Goal: Check status

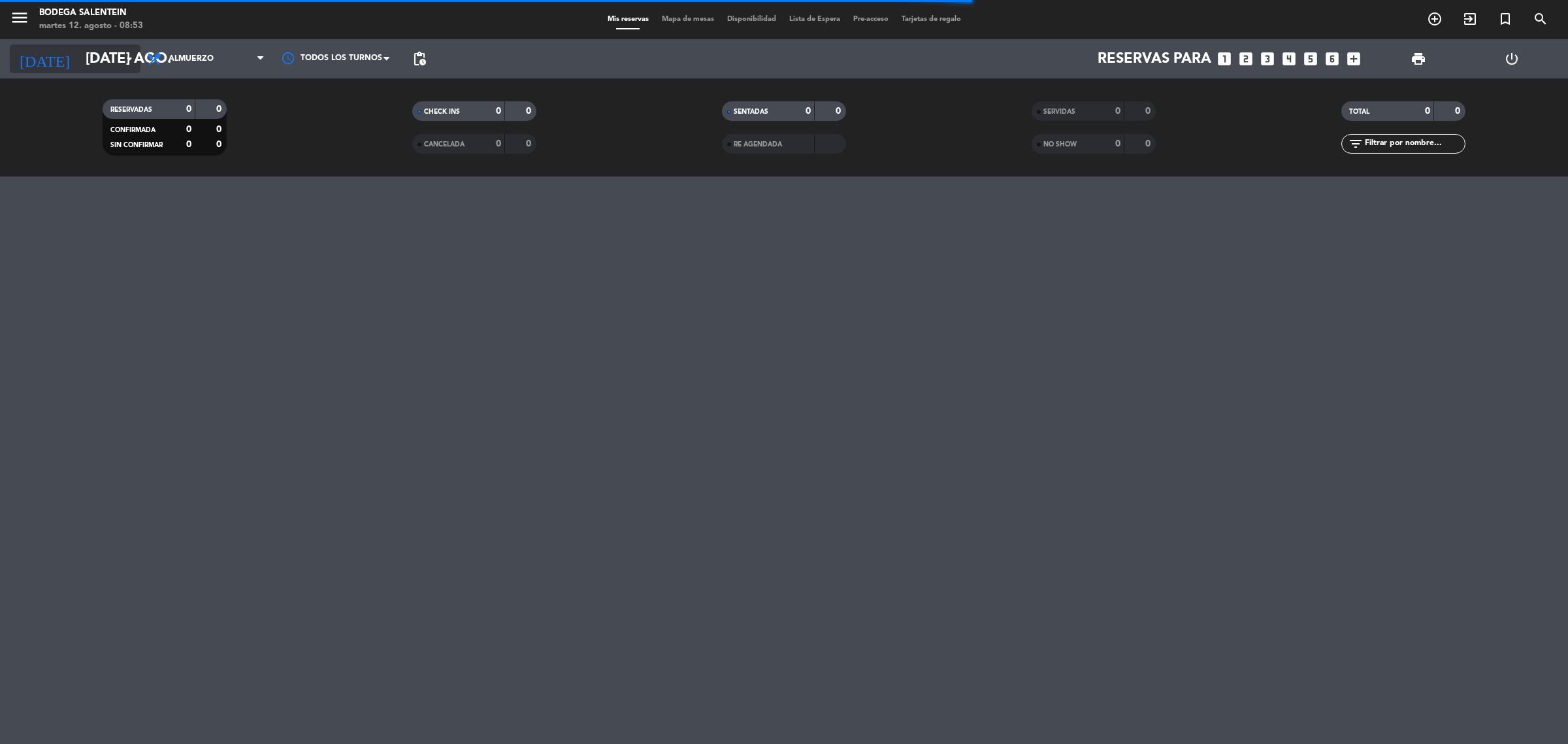
click at [79, 61] on input "[DATE] ago." at bounding box center [170, 59] width 183 height 29
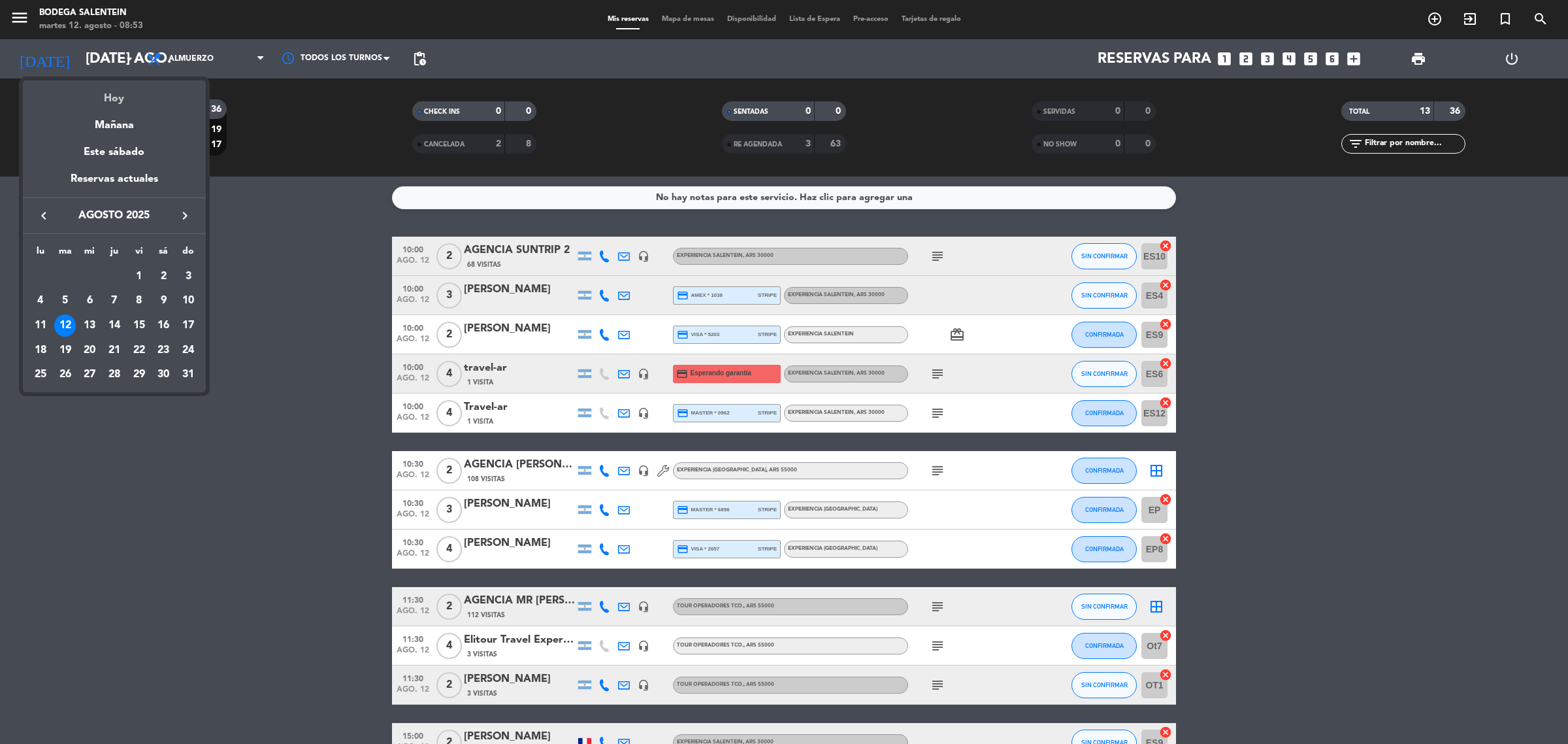
click at [122, 99] on div "Hoy" at bounding box center [113, 94] width 183 height 27
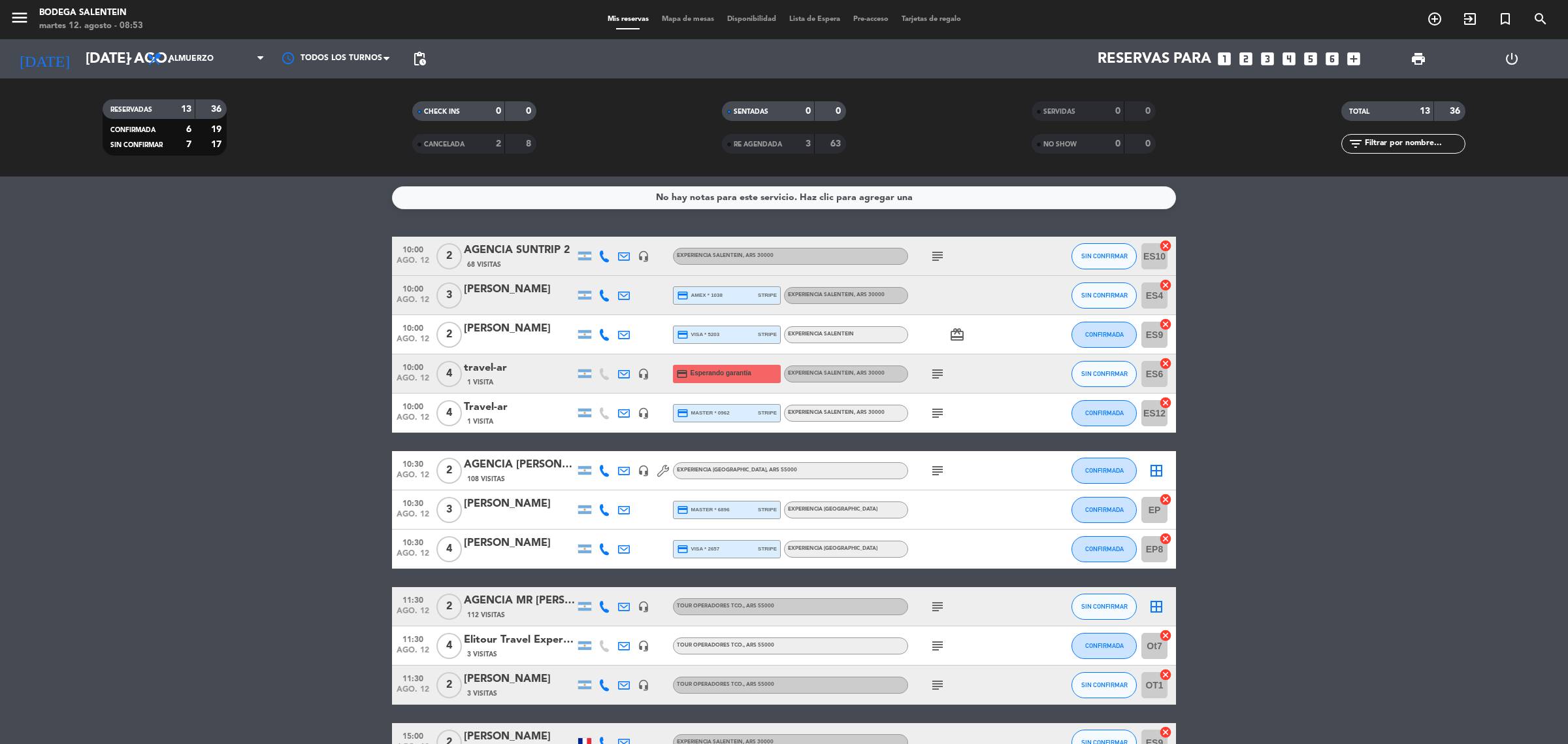
click at [938, 407] on icon "subject" at bounding box center [937, 413] width 16 height 16
click at [939, 371] on icon "subject" at bounding box center [937, 374] width 16 height 16
click at [640, 410] on icon "headset_mic" at bounding box center [644, 413] width 12 height 12
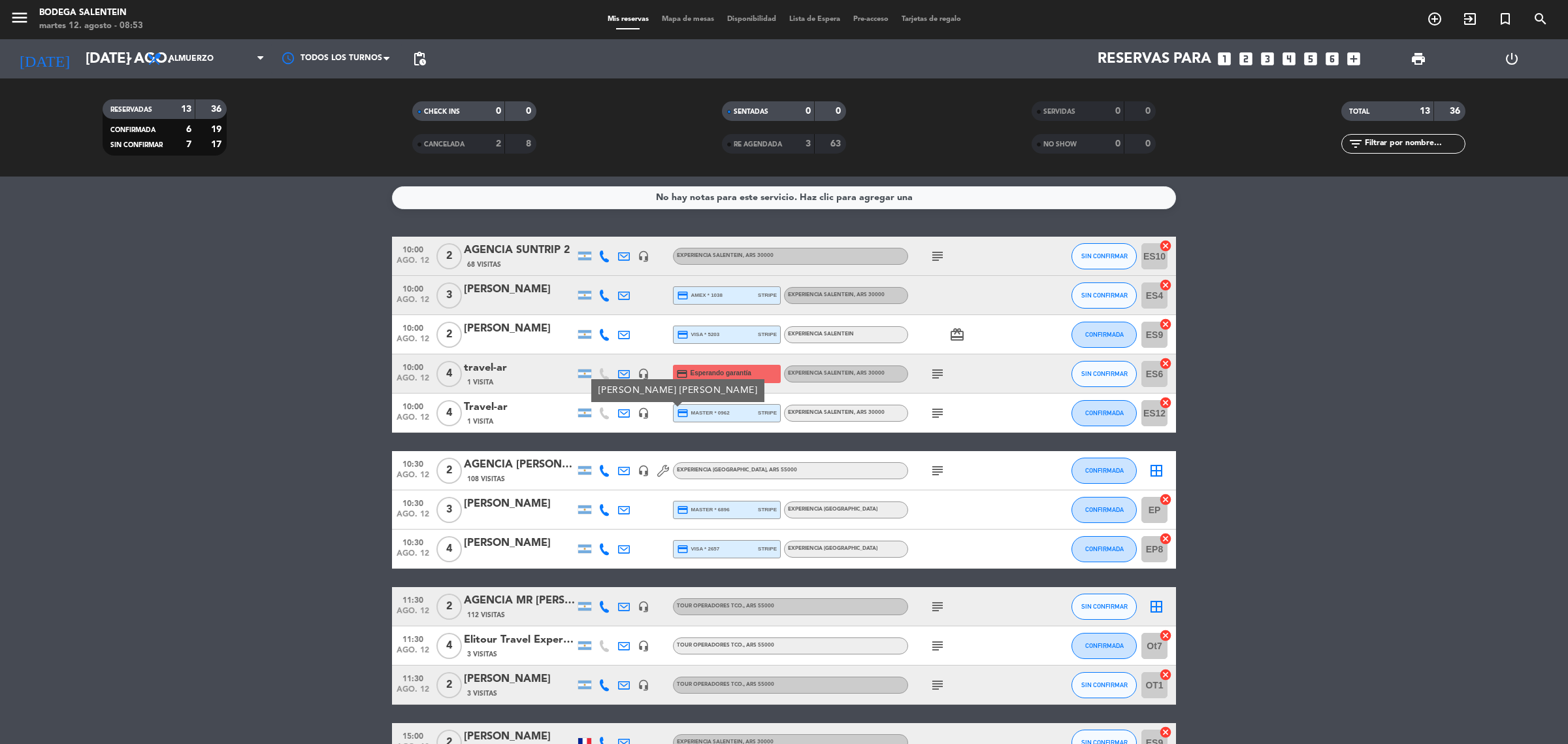
click at [647, 373] on icon "headset_mic" at bounding box center [644, 374] width 12 height 12
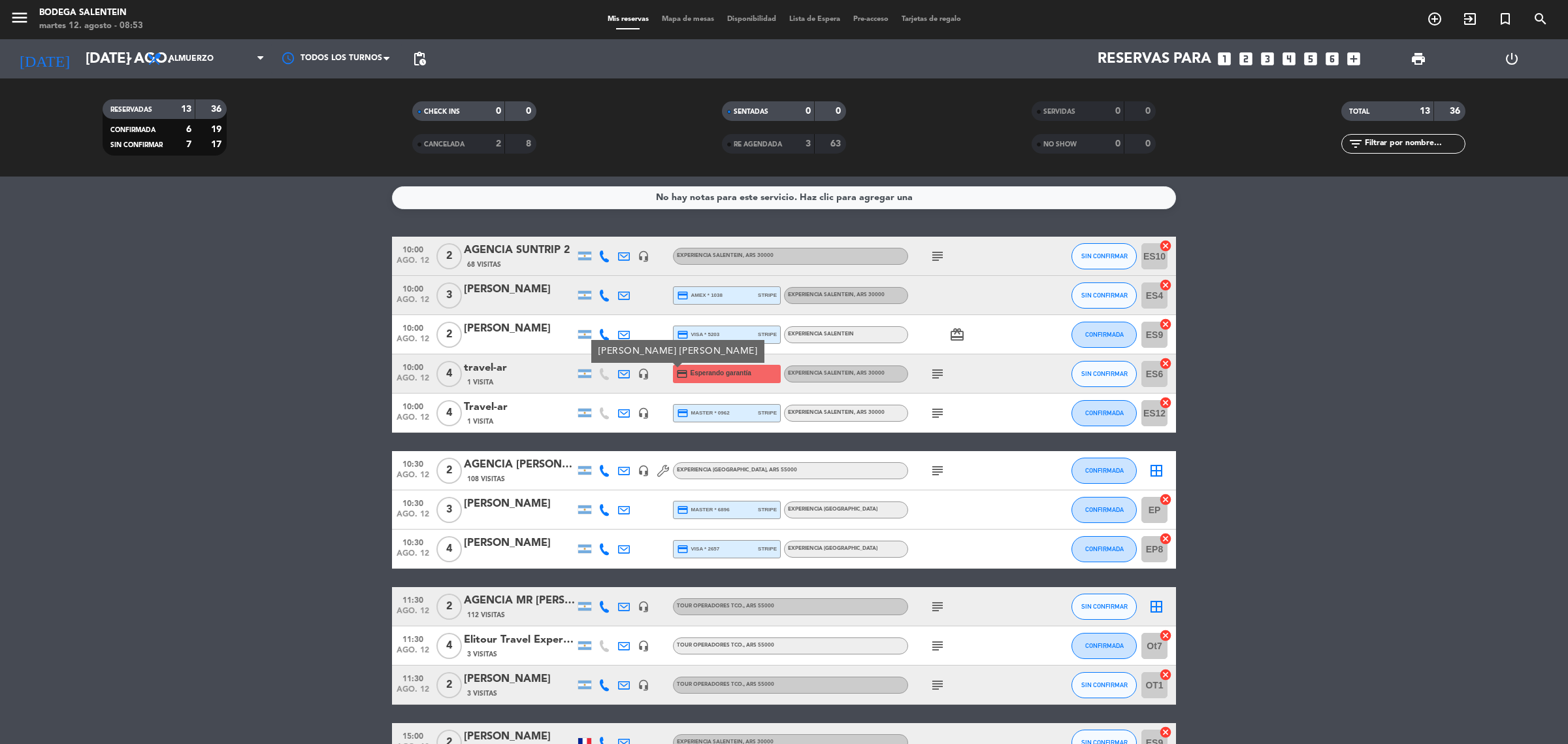
click at [373, 364] on bookings-row "10:00 ago. 12 2 AGENCIA SUNTRIP 2 68 Visitas headset_mic Experiencia Salentein …" at bounding box center [784, 519] width 1568 height 564
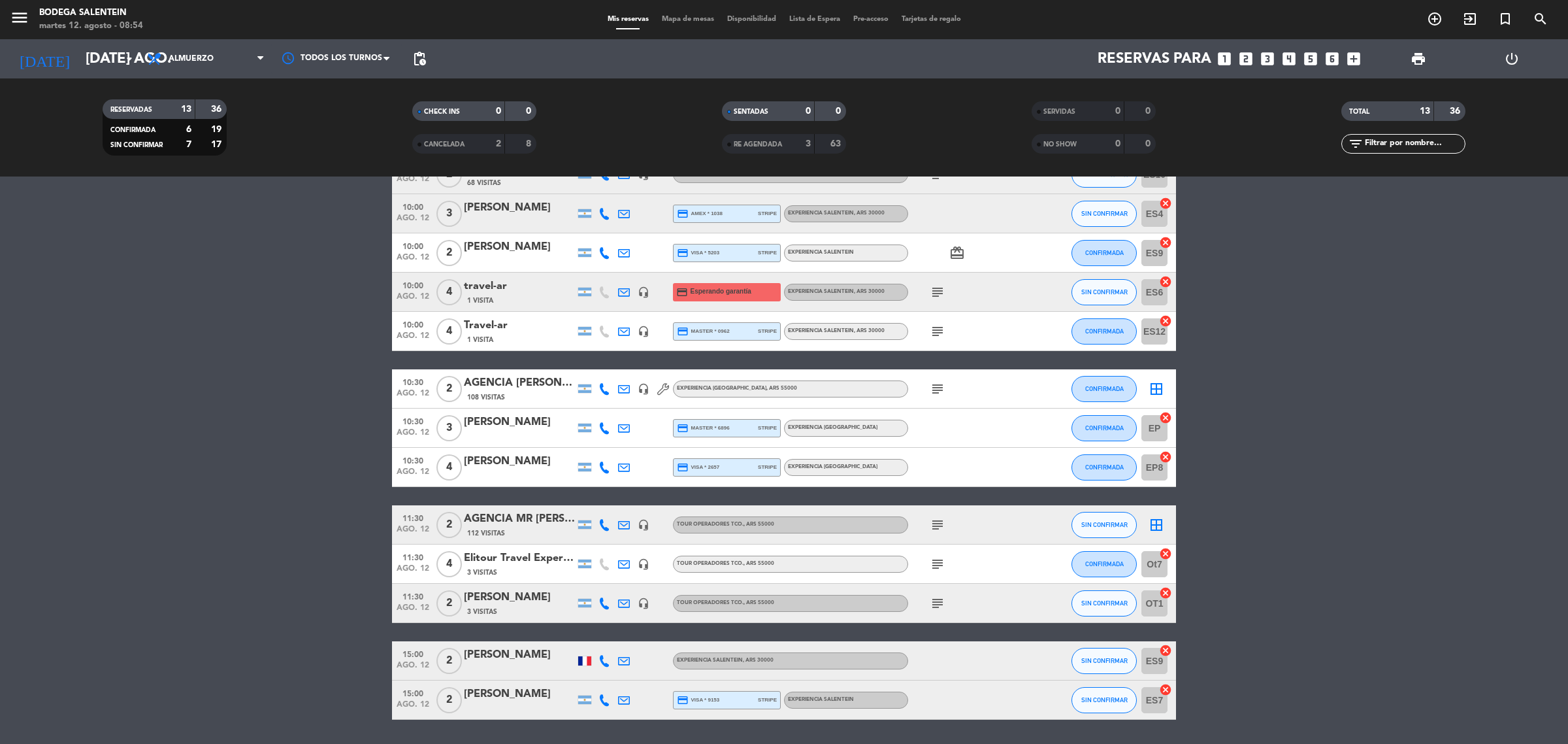
scroll to position [122, 0]
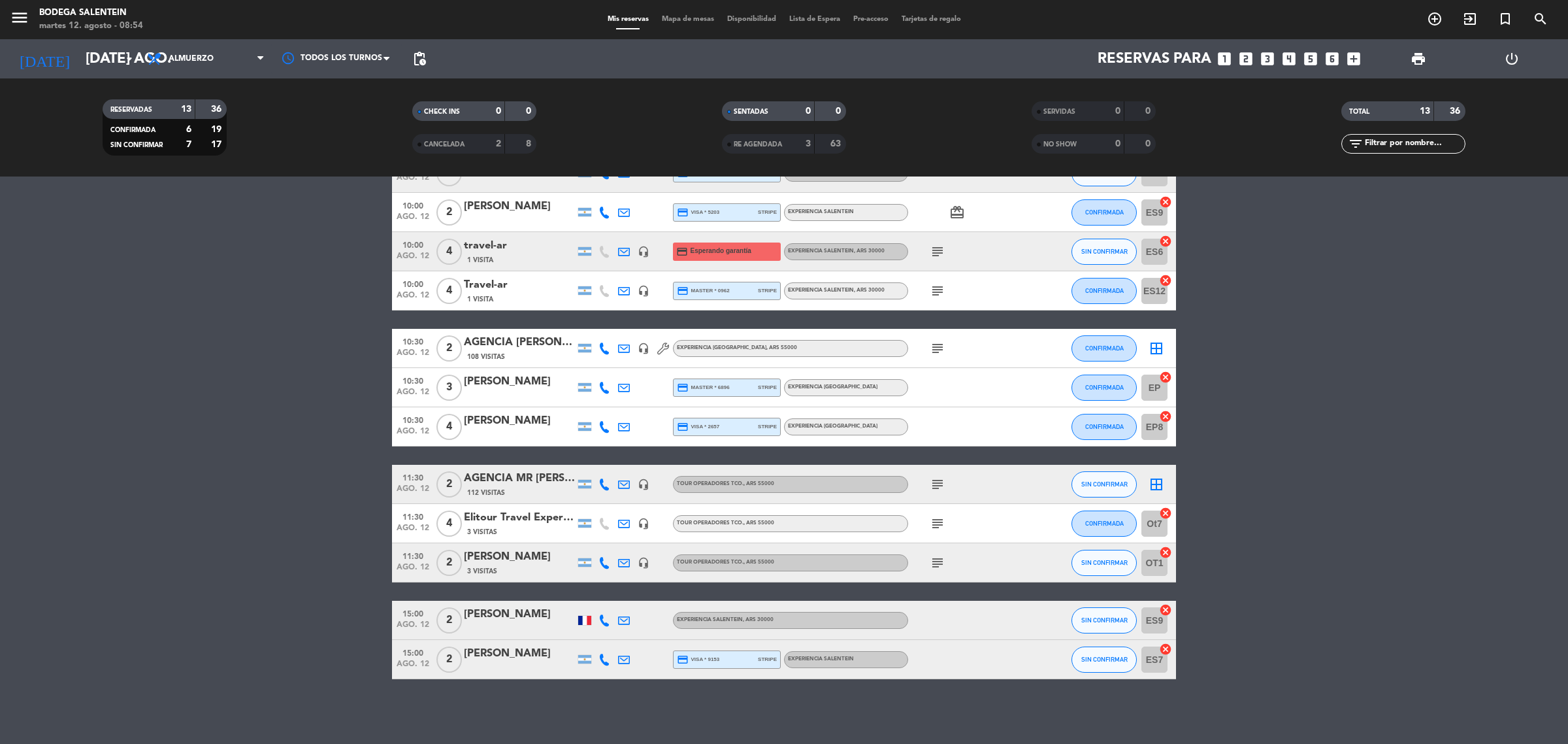
click at [665, 349] on icon at bounding box center [663, 349] width 12 height 12
click at [934, 344] on icon "subject" at bounding box center [937, 348] width 16 height 16
click at [542, 357] on div "108 Visitas" at bounding box center [519, 356] width 111 height 11
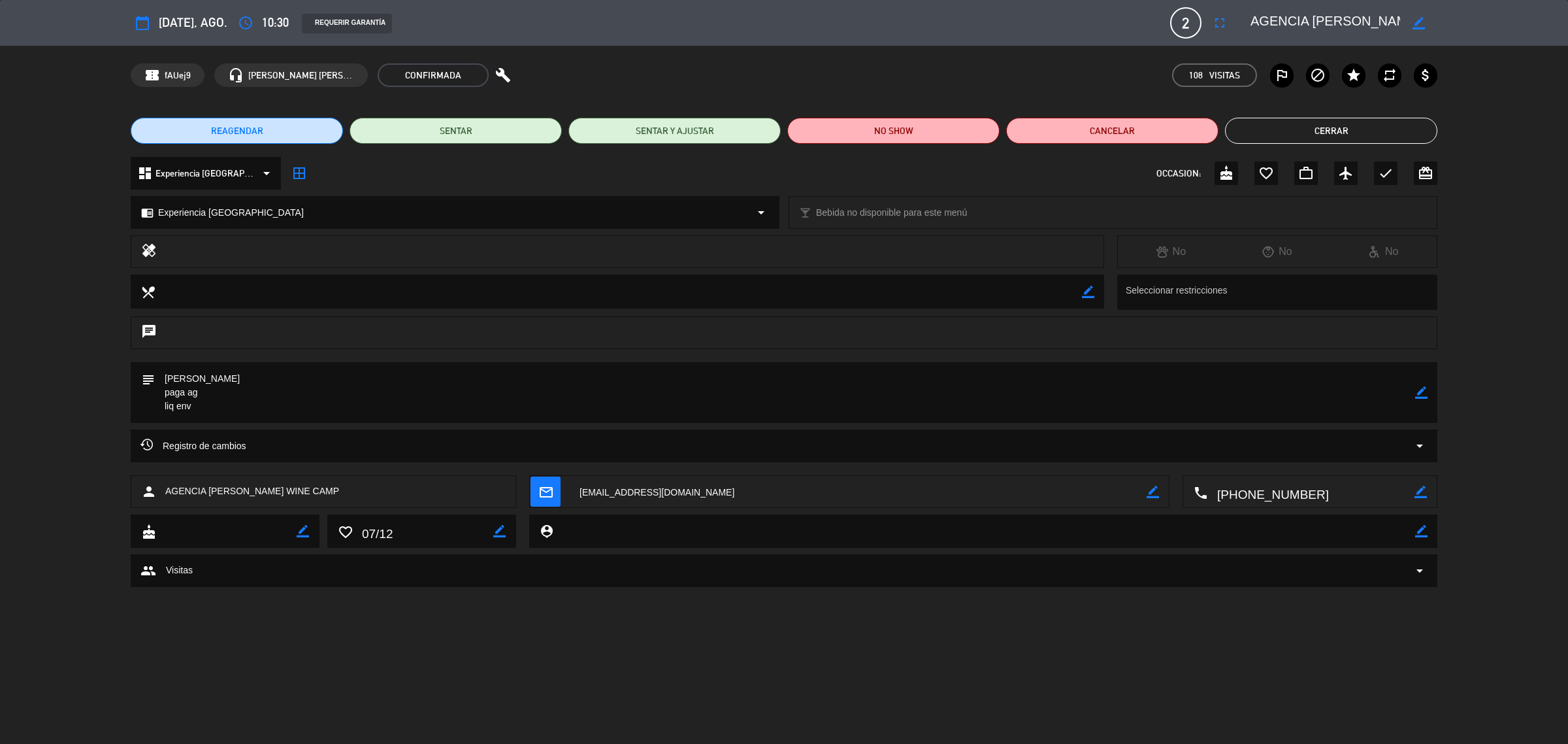
click at [1269, 119] on button "Cerrar" at bounding box center [1331, 131] width 213 height 26
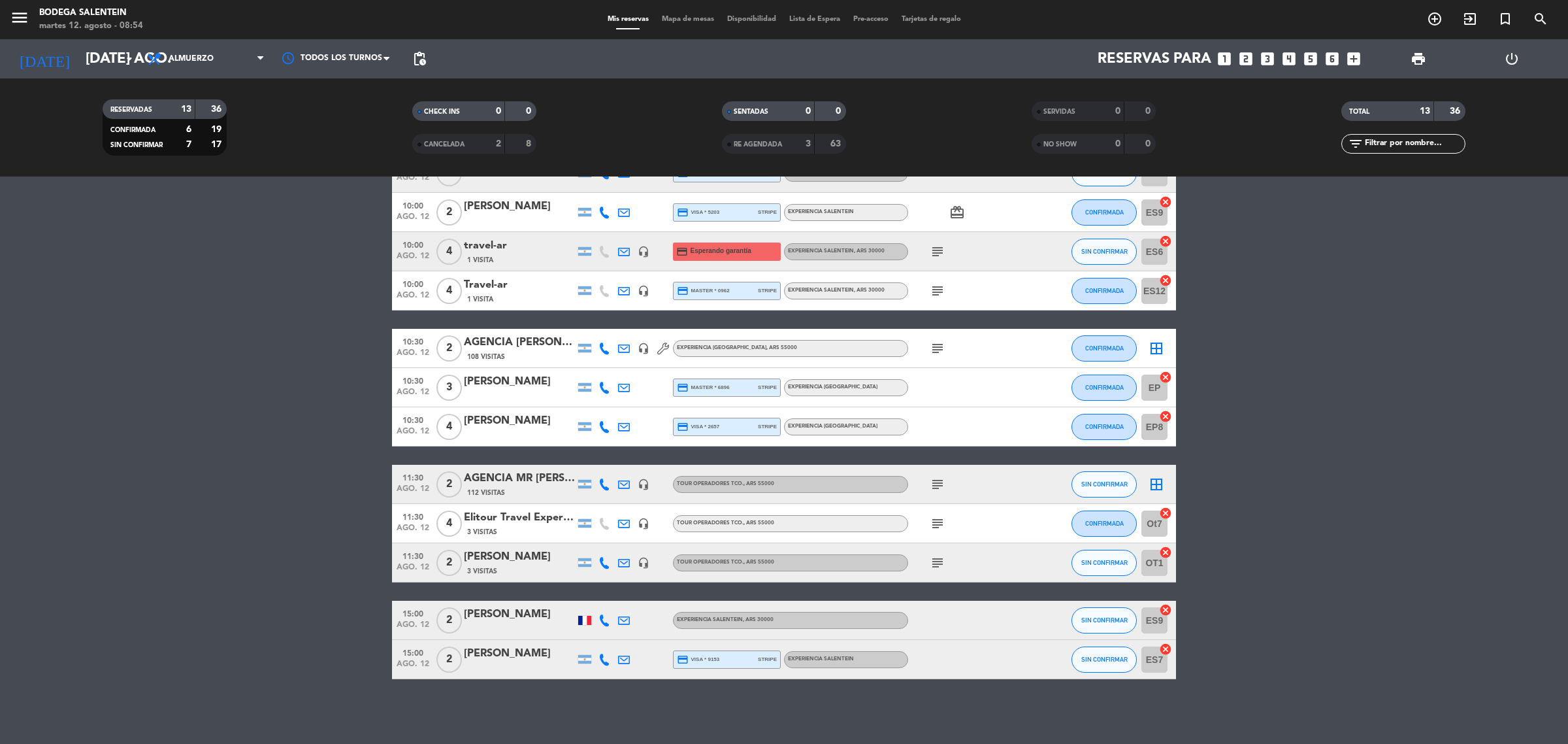
click at [519, 632] on div at bounding box center [519, 629] width 111 height 11
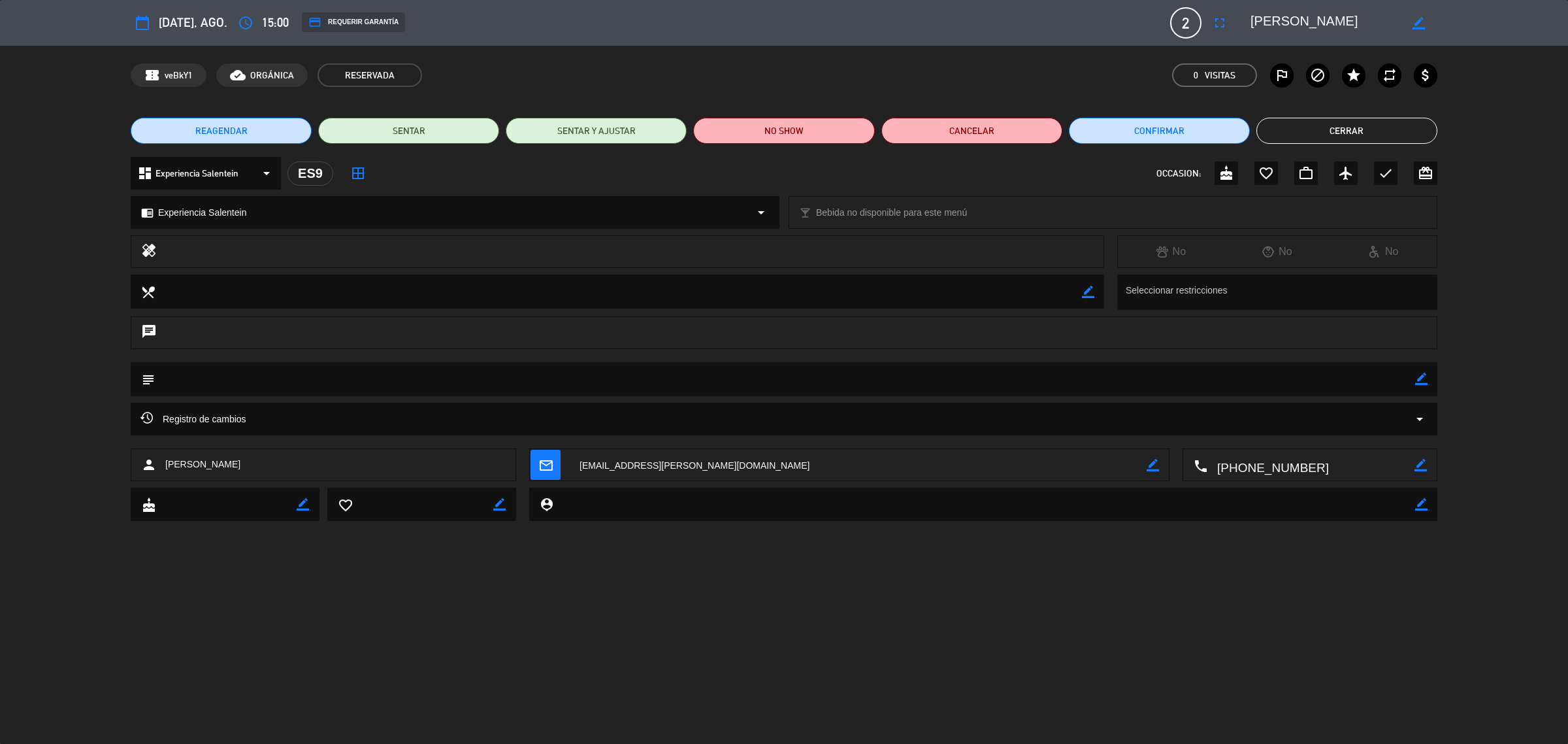
click at [1321, 129] on button "Cerrar" at bounding box center [1346, 131] width 181 height 26
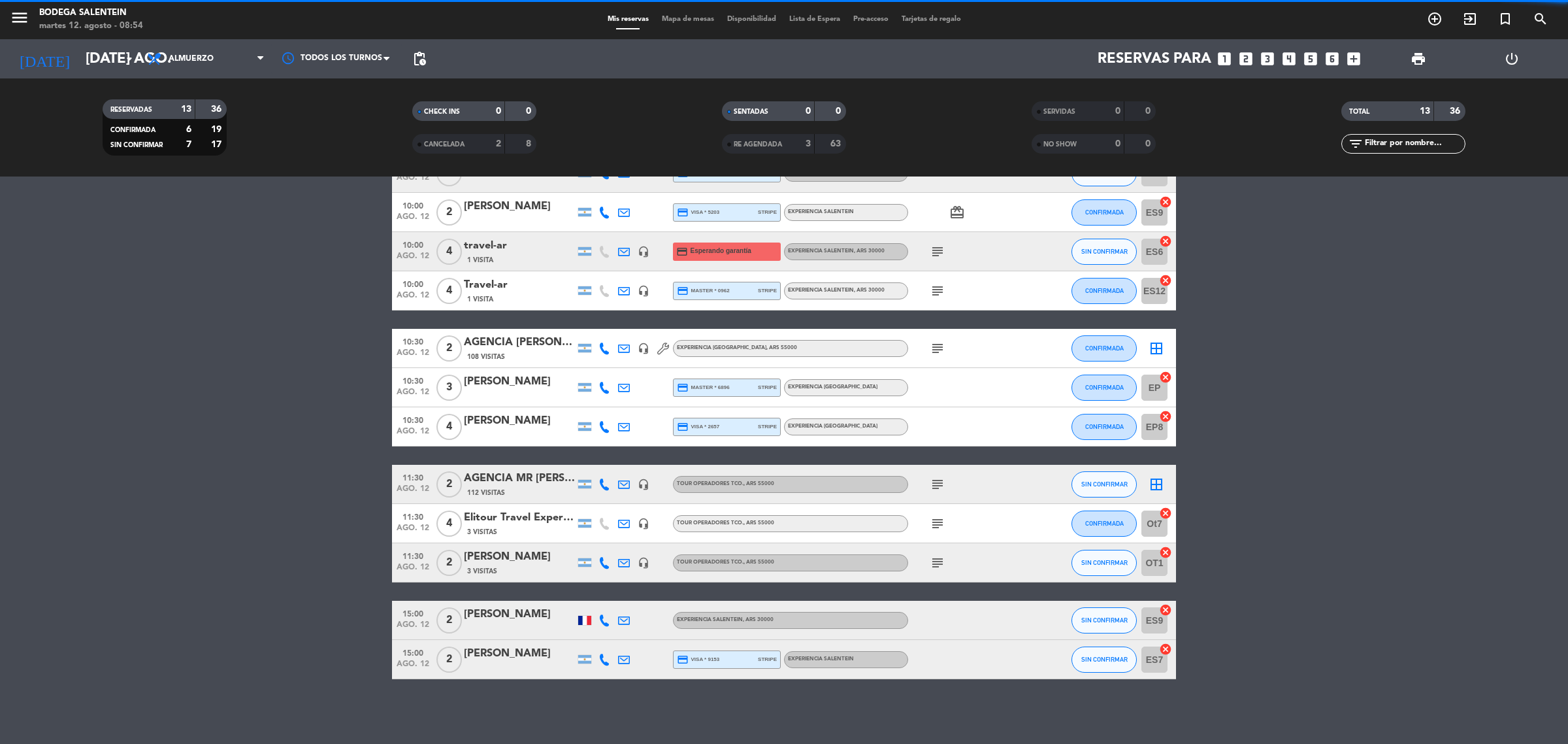
click at [1304, 579] on bookings-row "10:00 ago. 12 2 AGENCIA SUNTRIP 2 68 Visitas headset_mic Experiencia Salentein …" at bounding box center [784, 396] width 1568 height 564
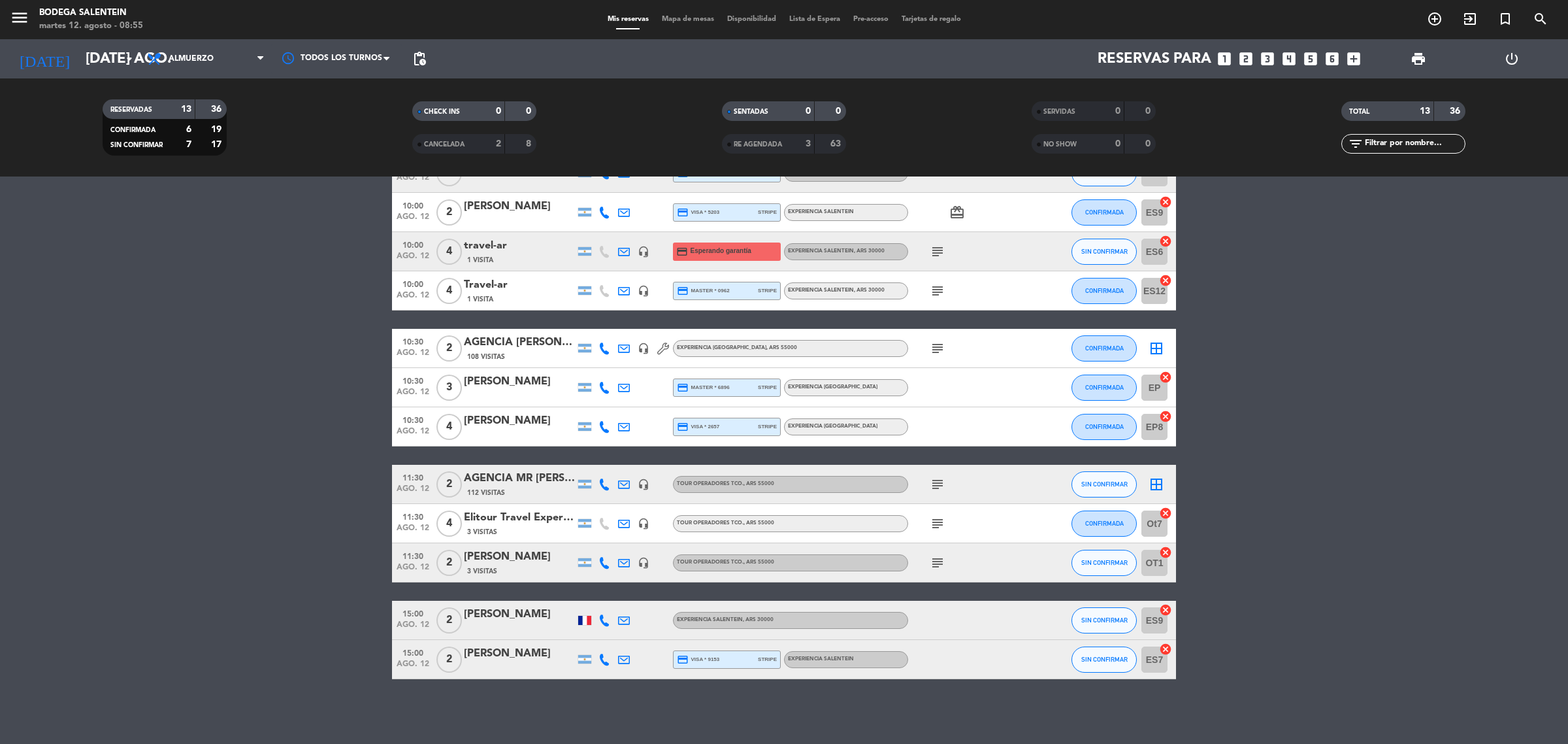
click at [931, 522] on icon "subject" at bounding box center [937, 523] width 16 height 16
click at [938, 527] on icon "subject" at bounding box center [937, 523] width 16 height 16
click at [934, 487] on icon "subject" at bounding box center [937, 484] width 16 height 16
click at [533, 476] on div "AGENCIA MR [PERSON_NAME] (OUTBACK)" at bounding box center [519, 478] width 111 height 17
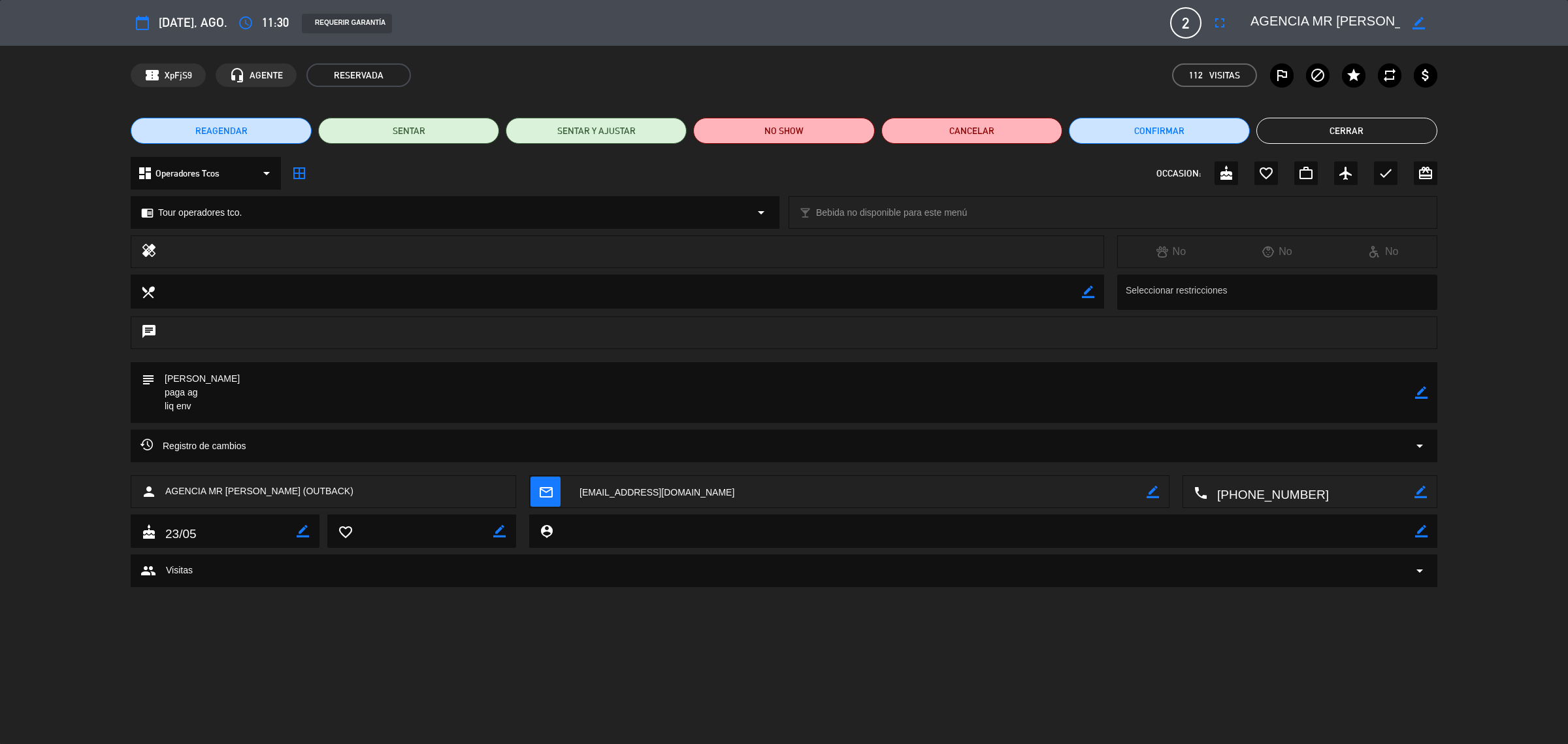
click at [1299, 129] on button "Cerrar" at bounding box center [1346, 131] width 181 height 26
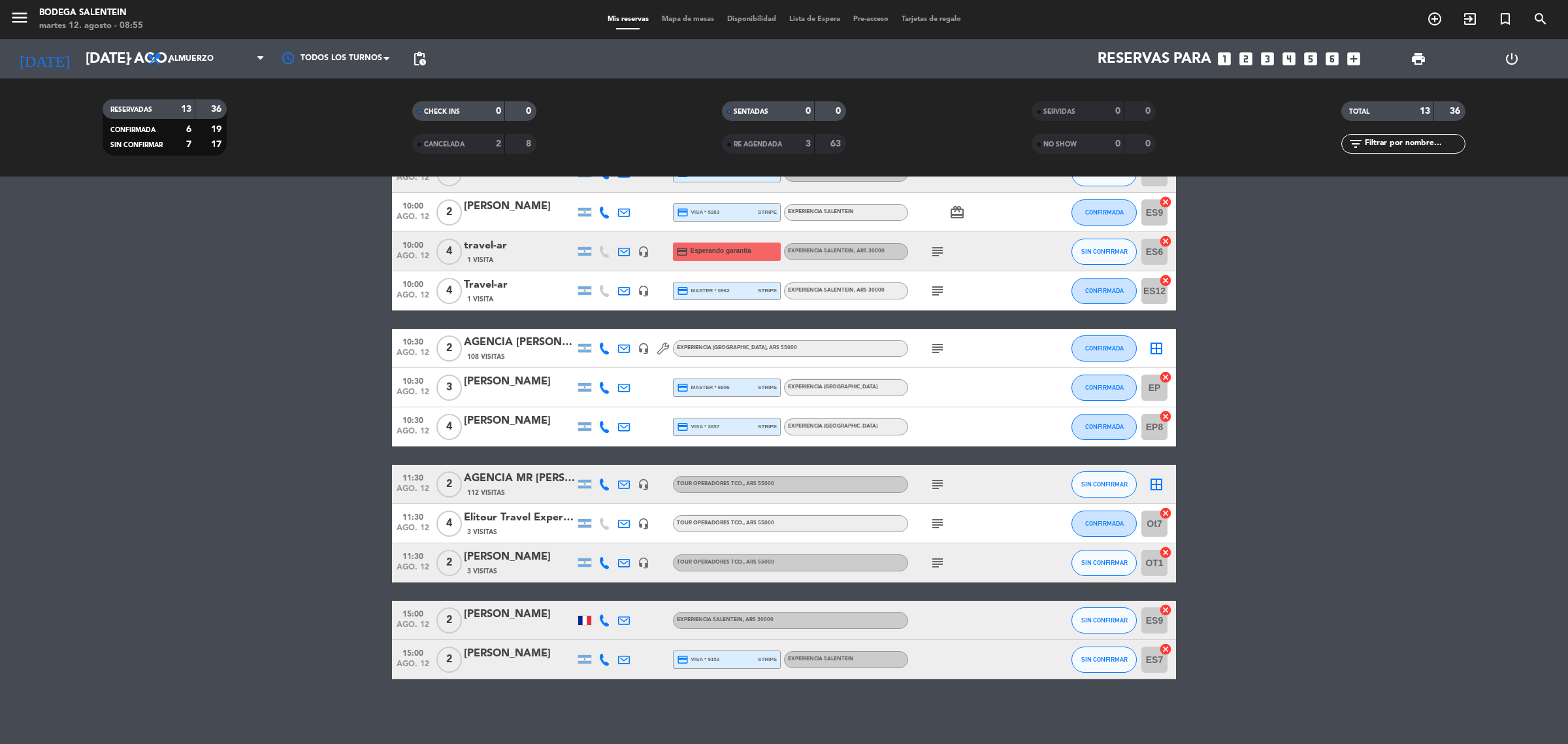
click at [935, 561] on icon "subject" at bounding box center [937, 562] width 16 height 16
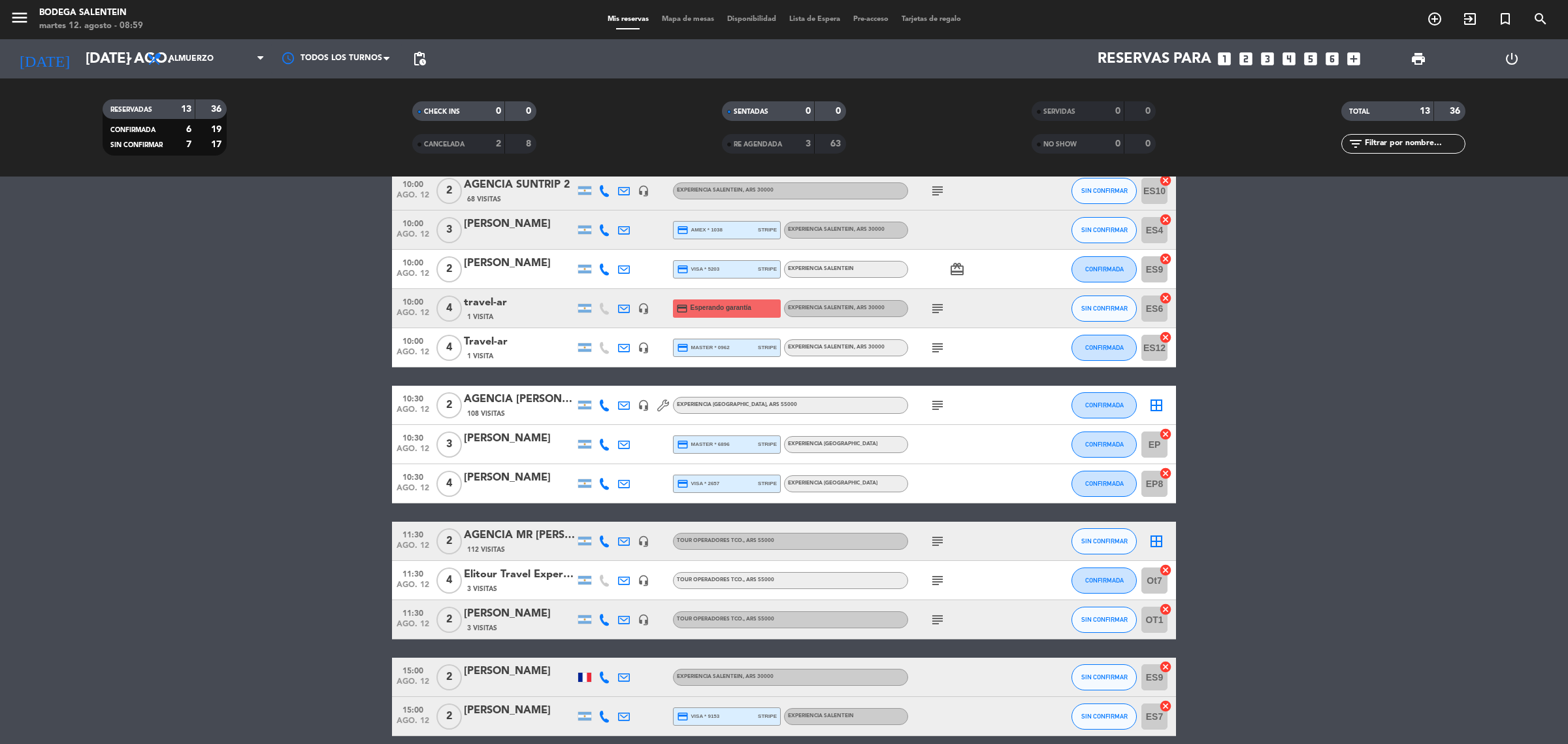
scroll to position [0, 0]
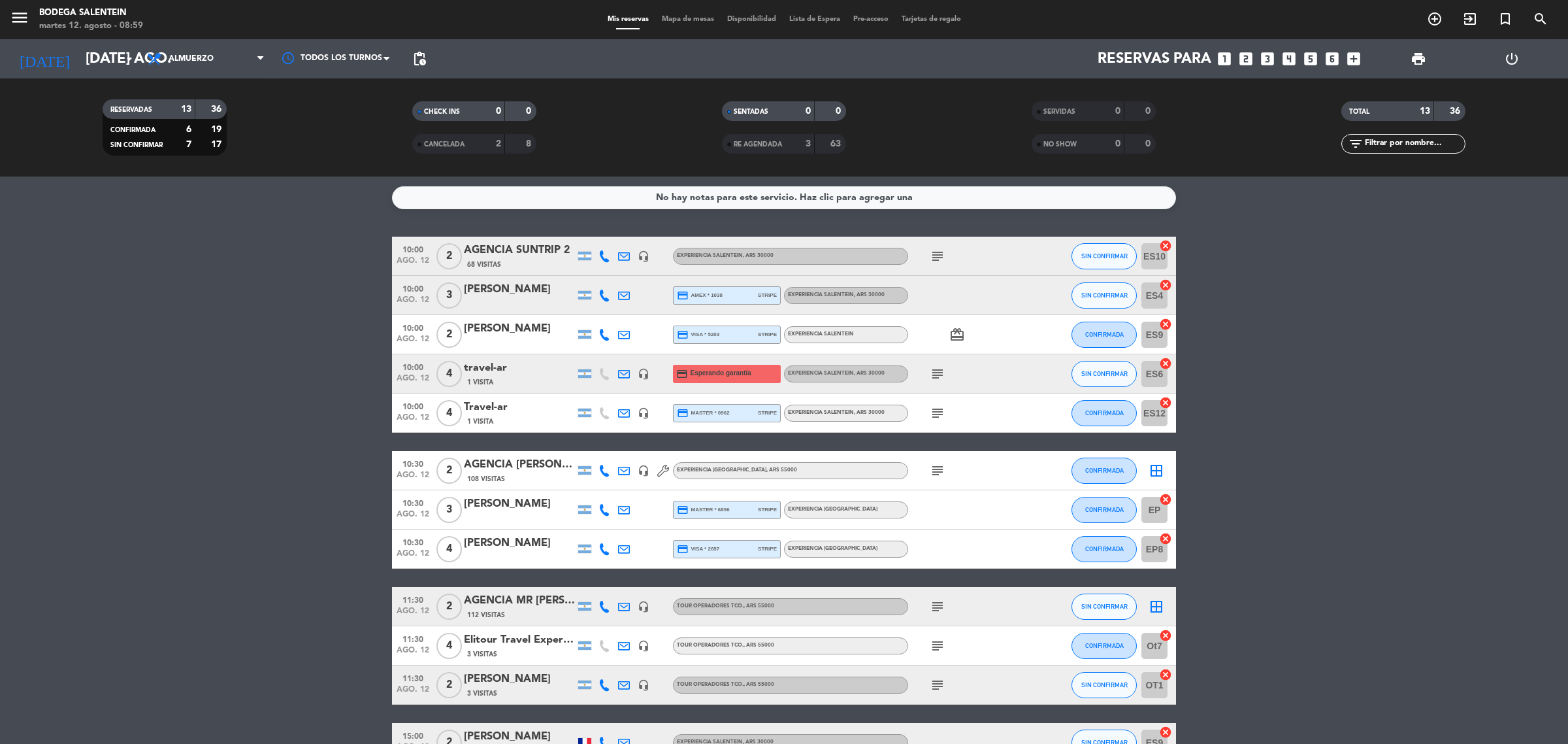
click at [530, 276] on div "10:00 ago. 12 3 [PERSON_NAME] credit_card amex * 1038 stripe Experiencia Salent…" at bounding box center [784, 295] width 784 height 39
click at [520, 298] on div "[PERSON_NAME]" at bounding box center [519, 289] width 111 height 17
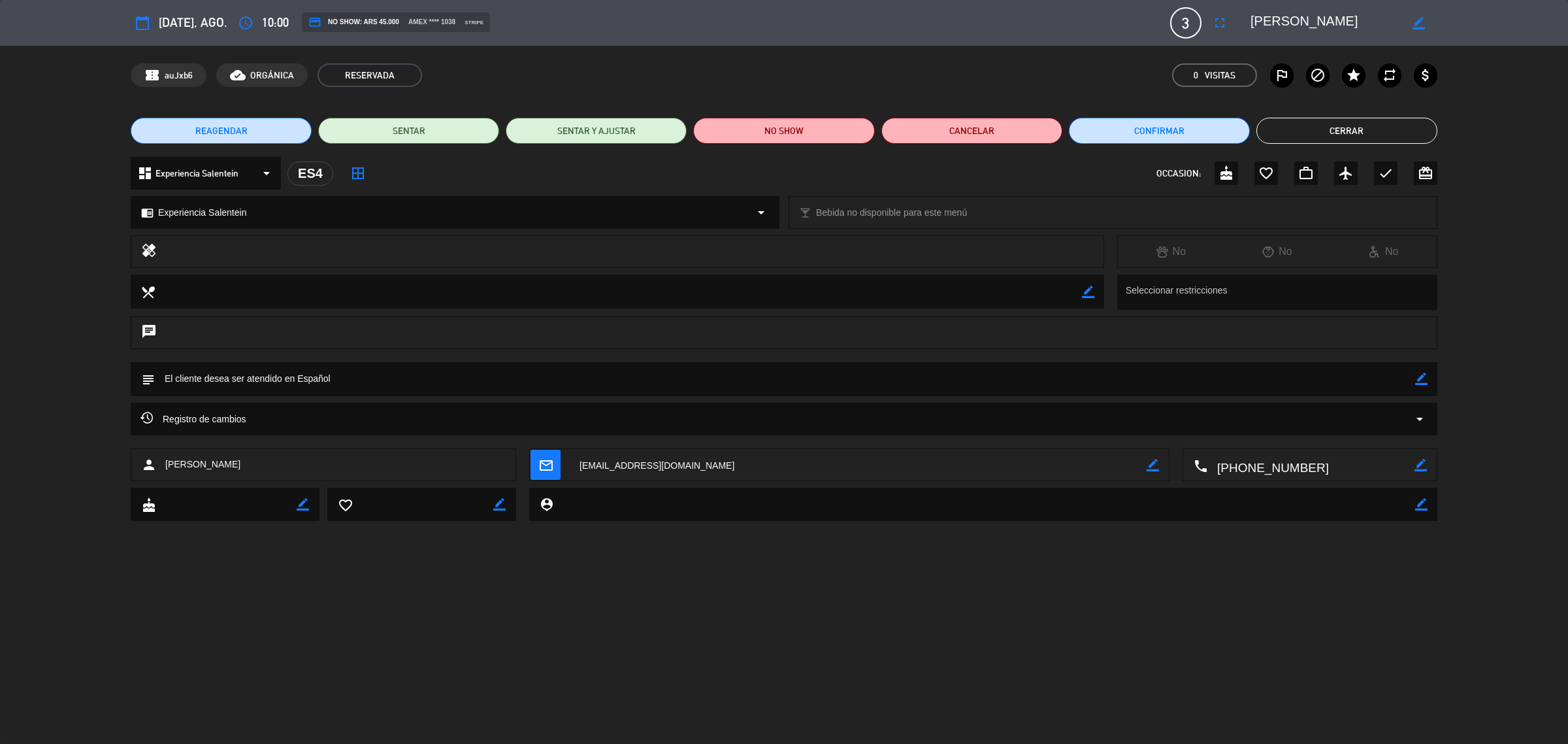
click at [1329, 135] on button "Cerrar" at bounding box center [1346, 131] width 181 height 26
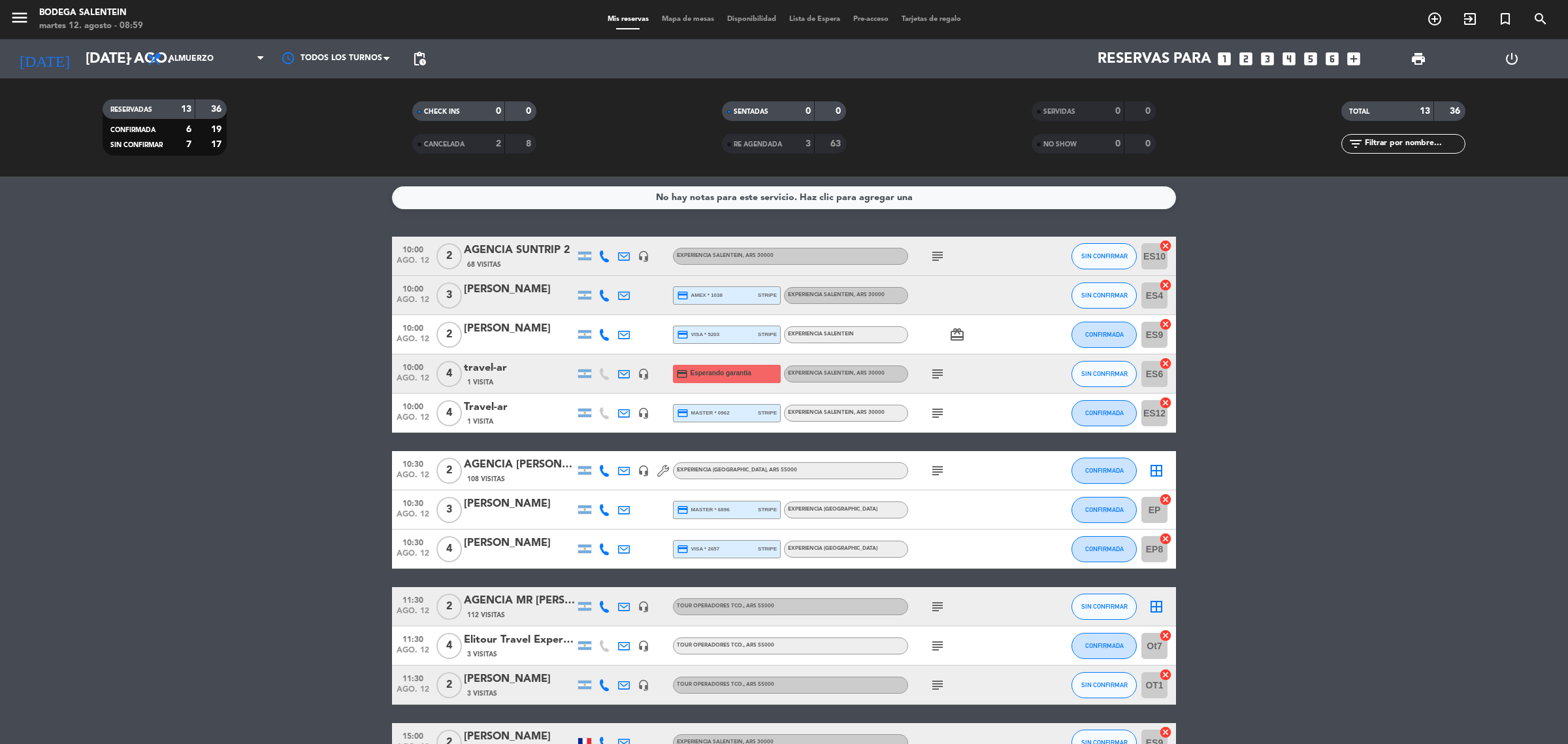
click at [514, 383] on div "1 Visita" at bounding box center [519, 382] width 111 height 11
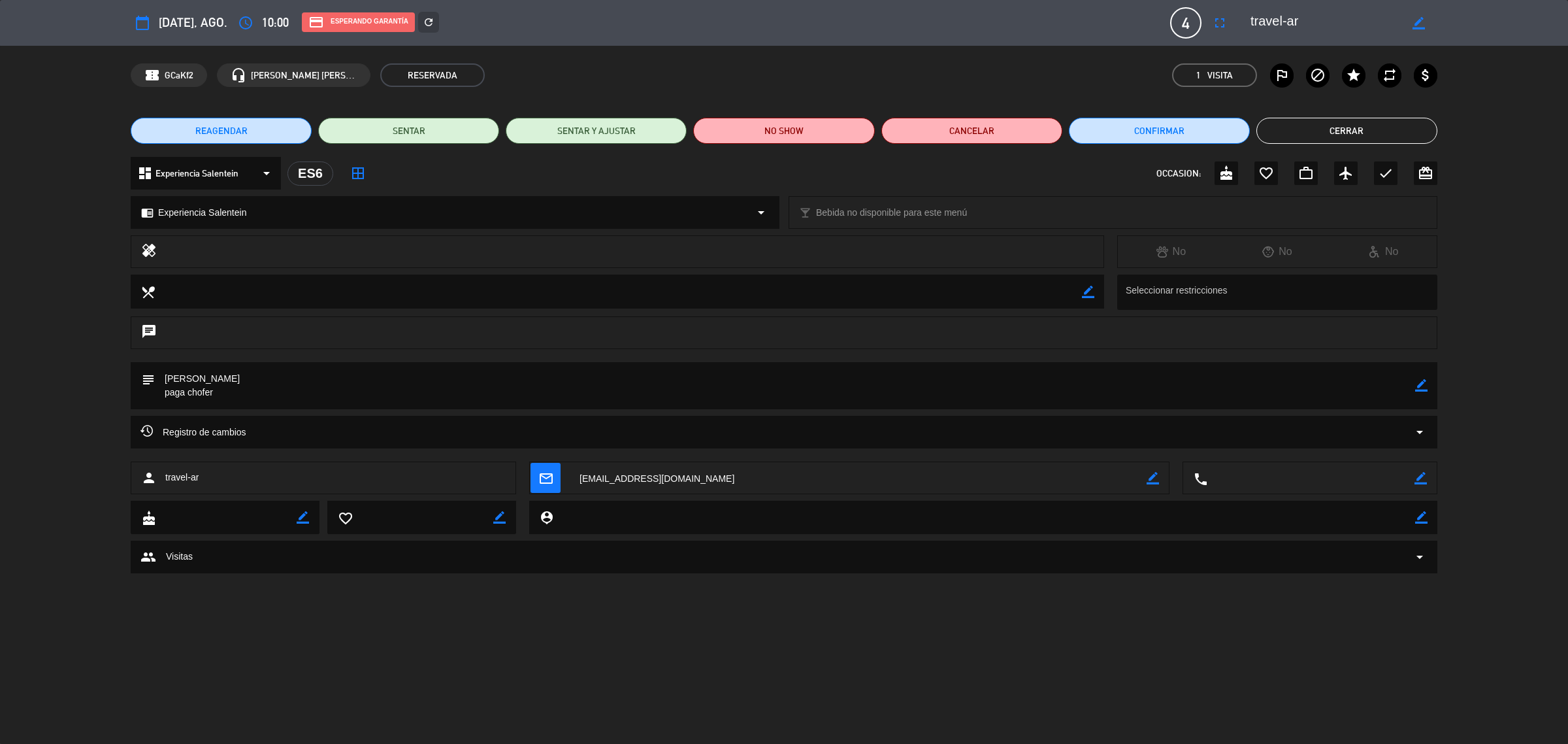
click at [1354, 141] on button "Cerrar" at bounding box center [1346, 131] width 181 height 26
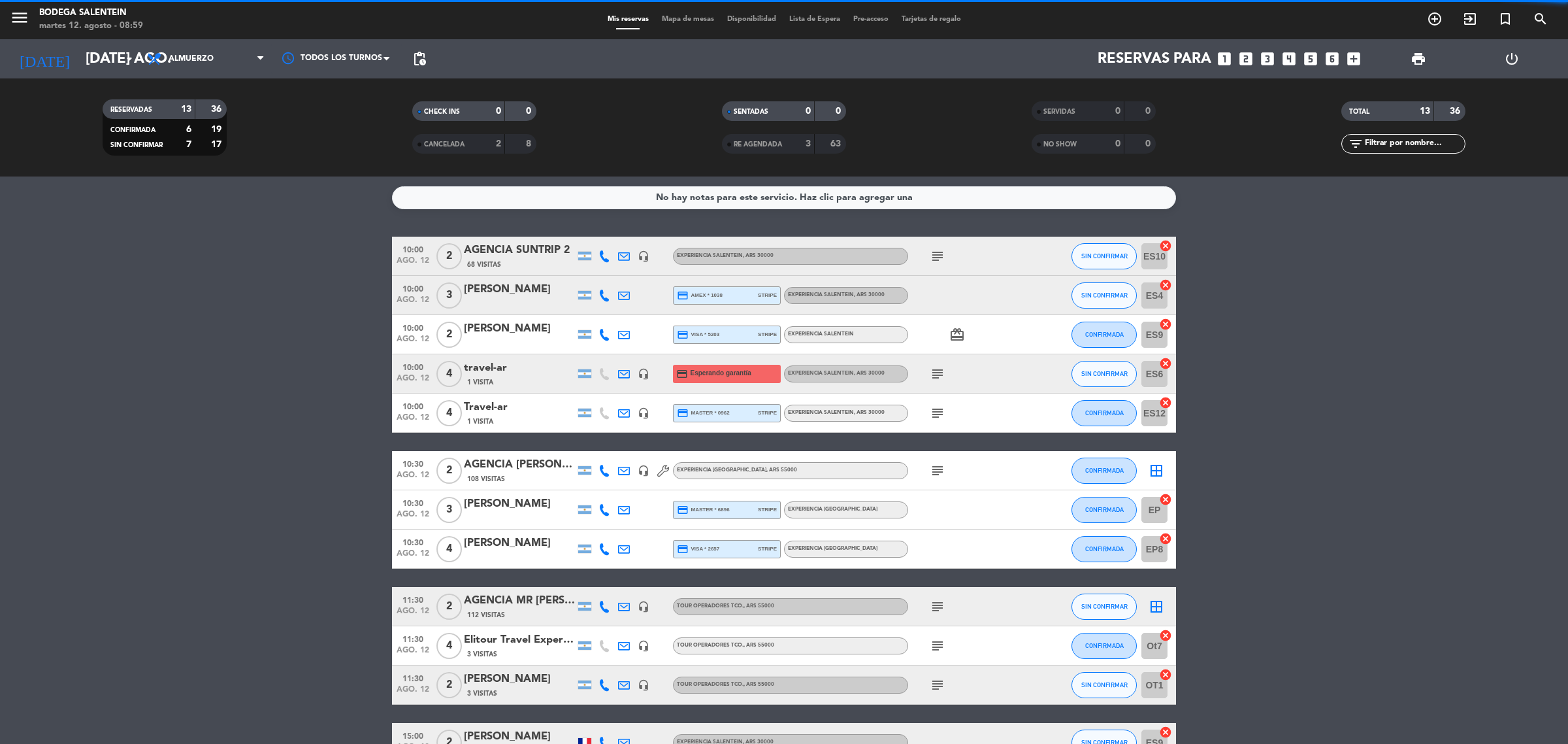
click at [512, 422] on div "1 Visita" at bounding box center [519, 421] width 111 height 11
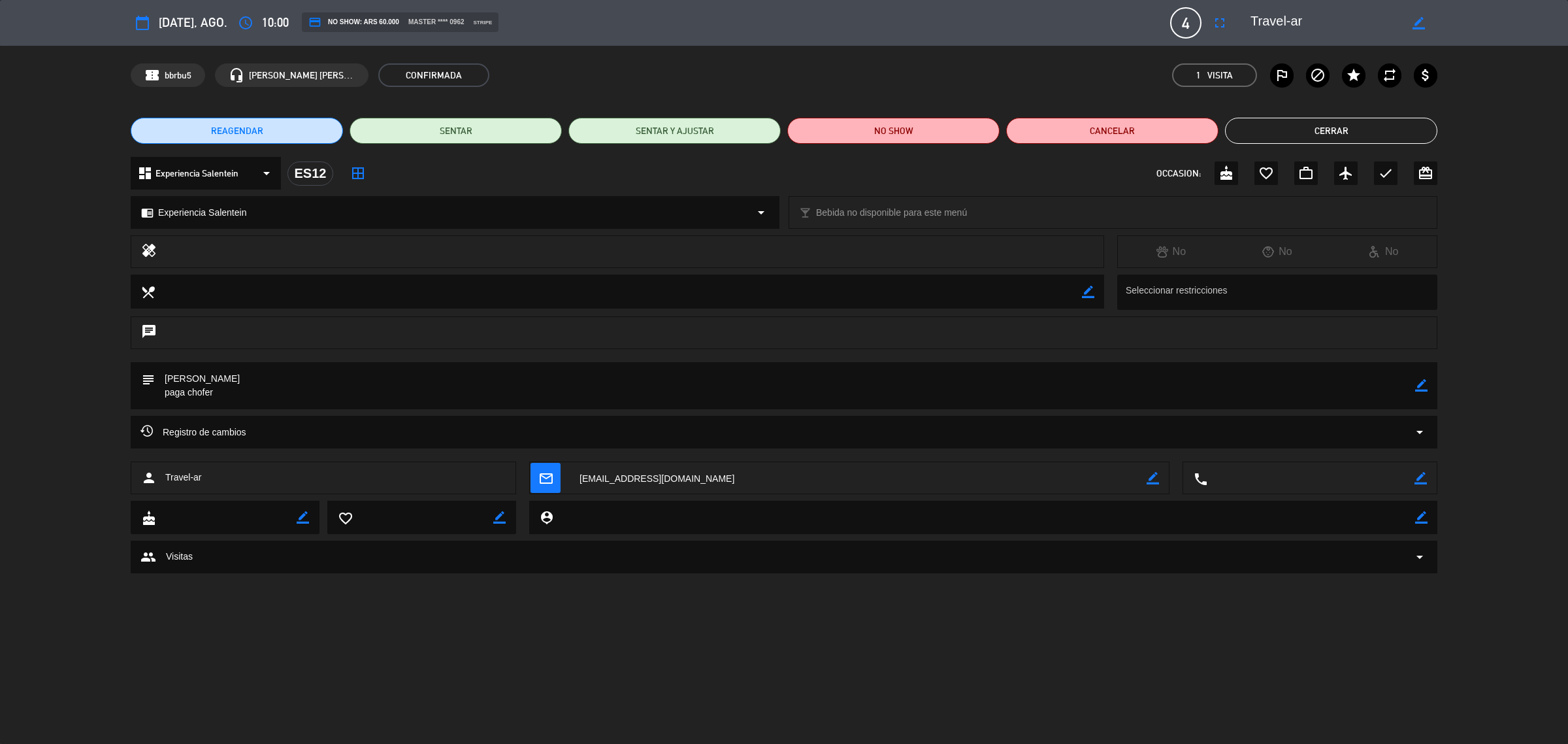
click at [1323, 134] on button "Cerrar" at bounding box center [1331, 131] width 213 height 26
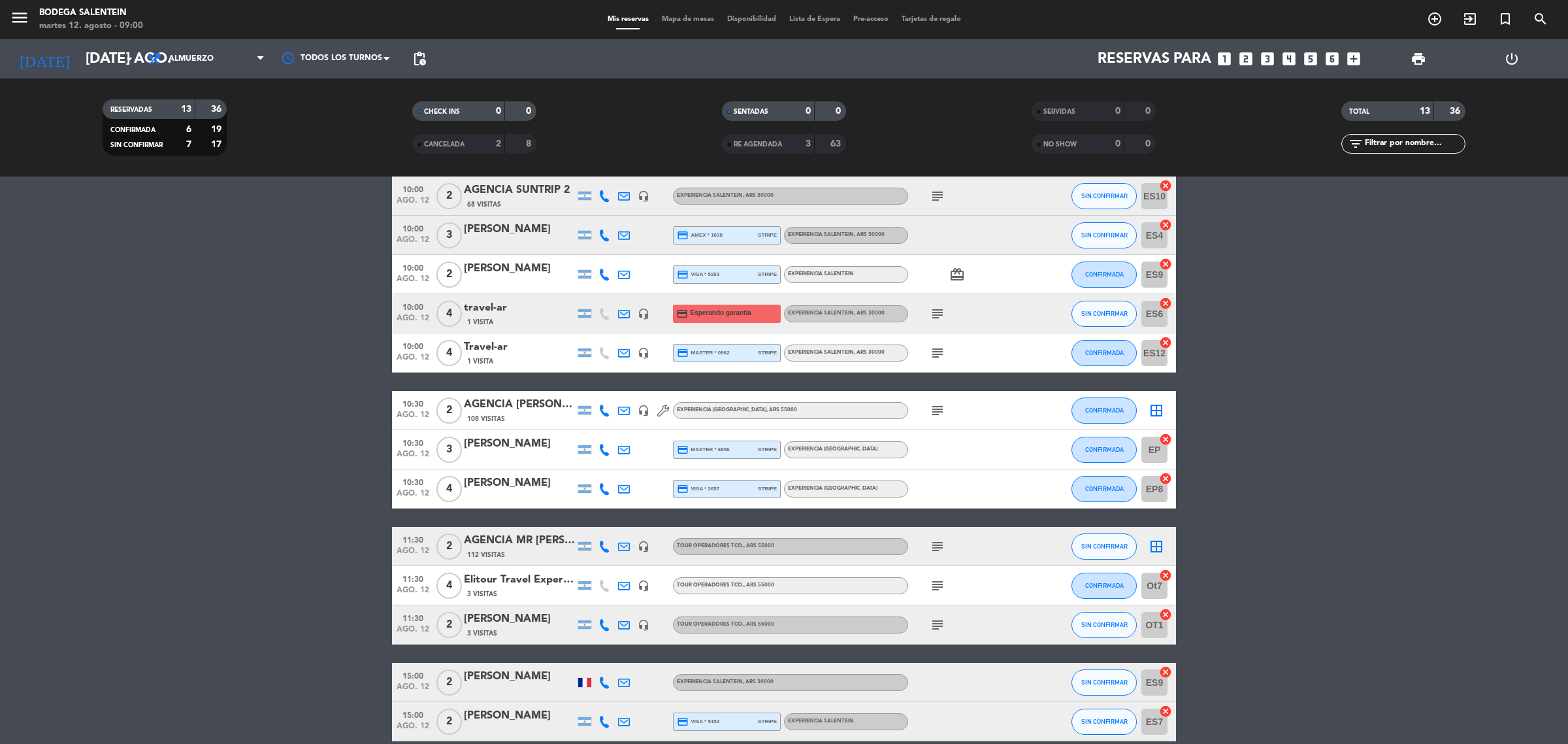
scroll to position [122, 0]
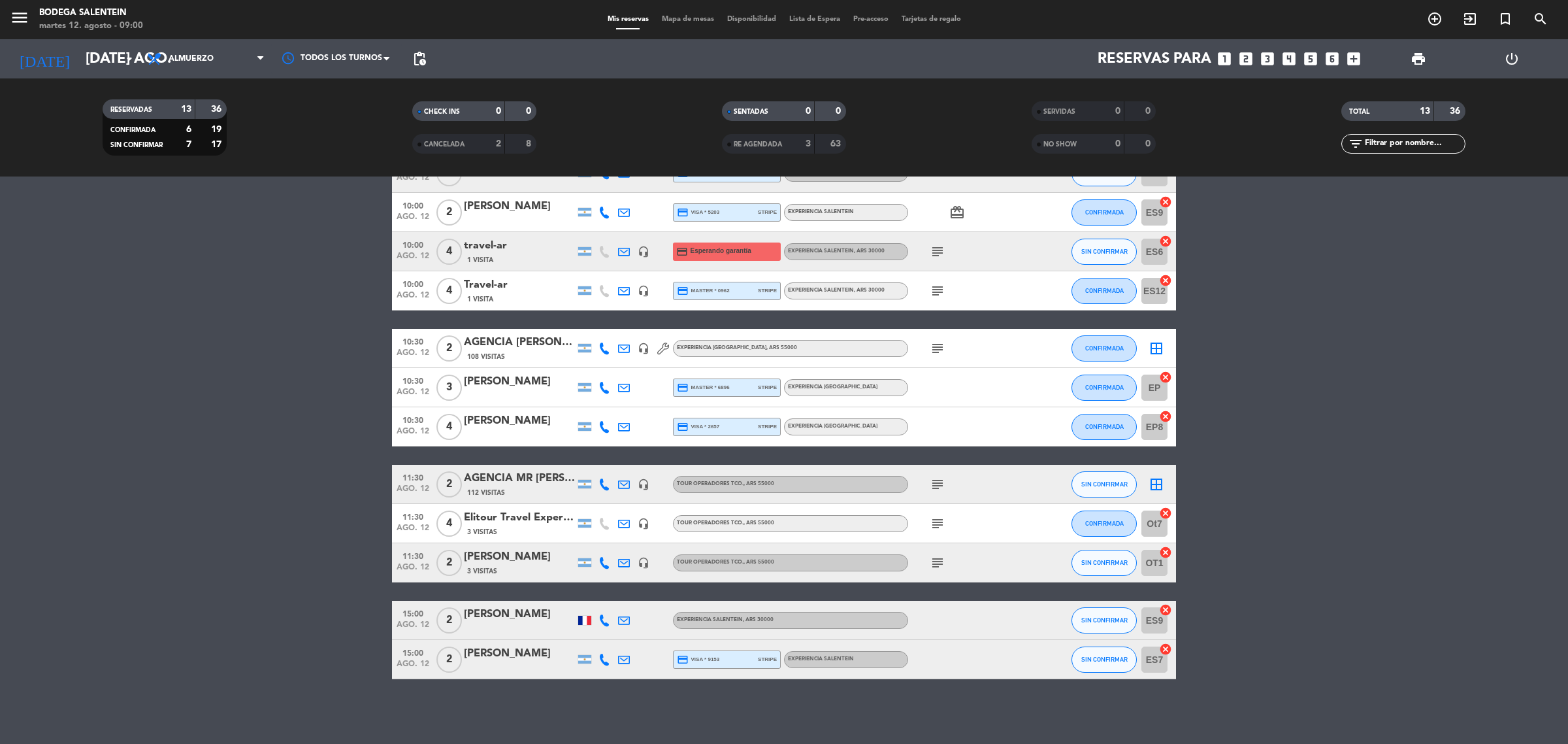
click at [242, 592] on bookings-row "10:00 ago. 12 2 AGENCIA SUNTRIP 2 68 Visitas headset_mic Experiencia Salentein …" at bounding box center [784, 396] width 1568 height 564
